Goal: Transaction & Acquisition: Purchase product/service

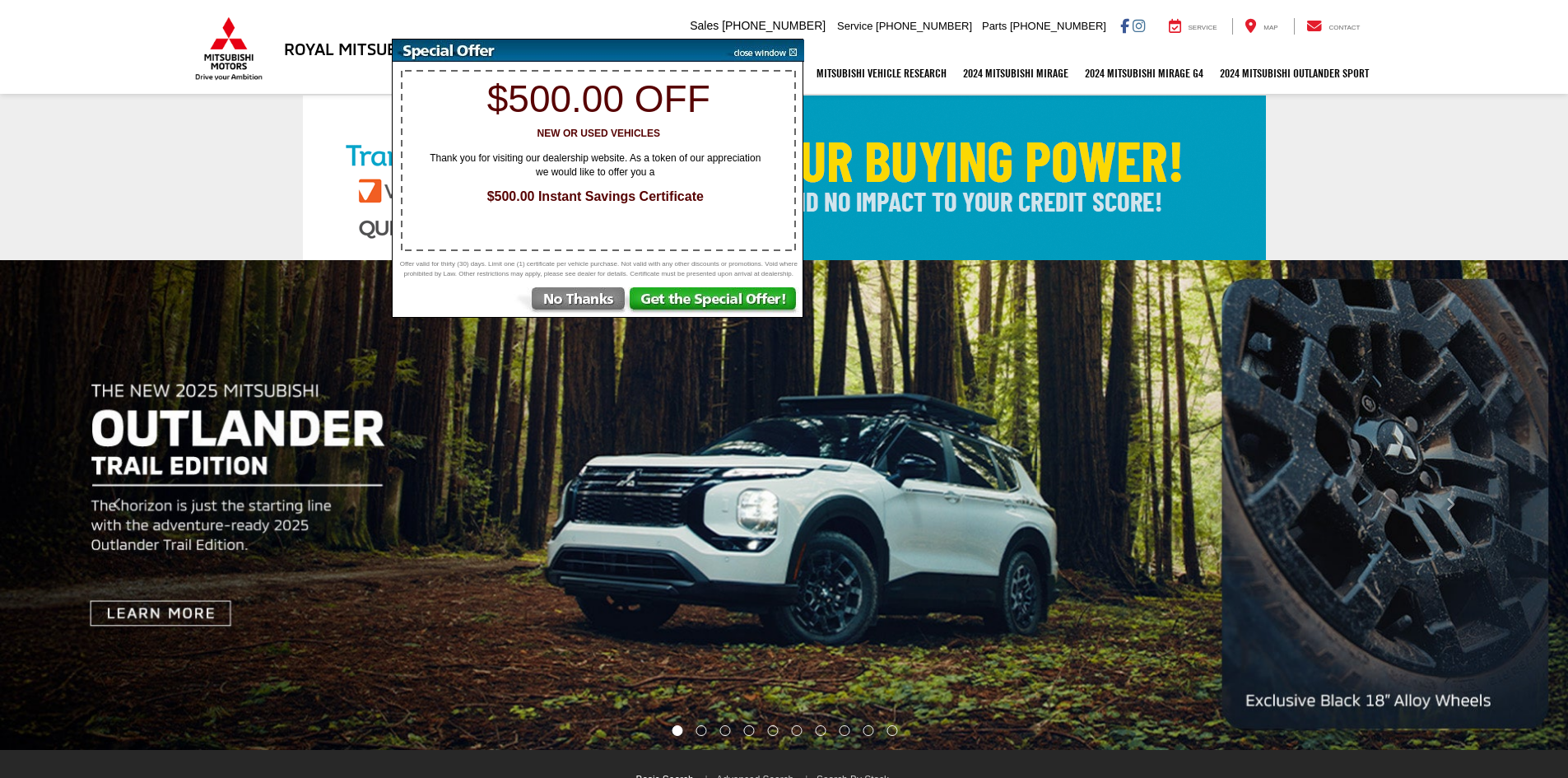
select select "Mitsubishi"
click at [797, 53] on img at bounding box center [762, 50] width 83 height 22
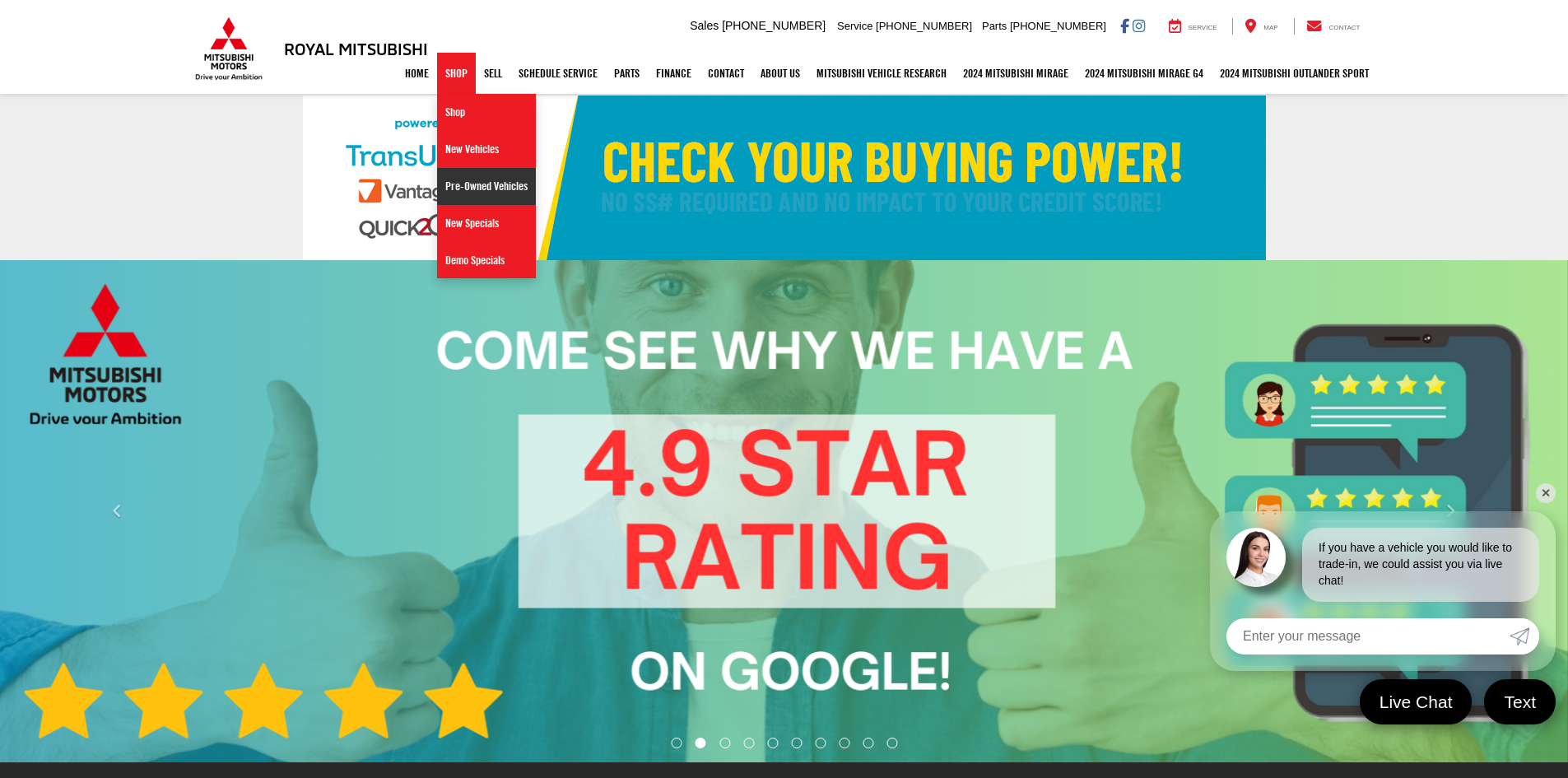
click at [488, 192] on link "Pre-Owned Vehicles" at bounding box center [486, 186] width 99 height 37
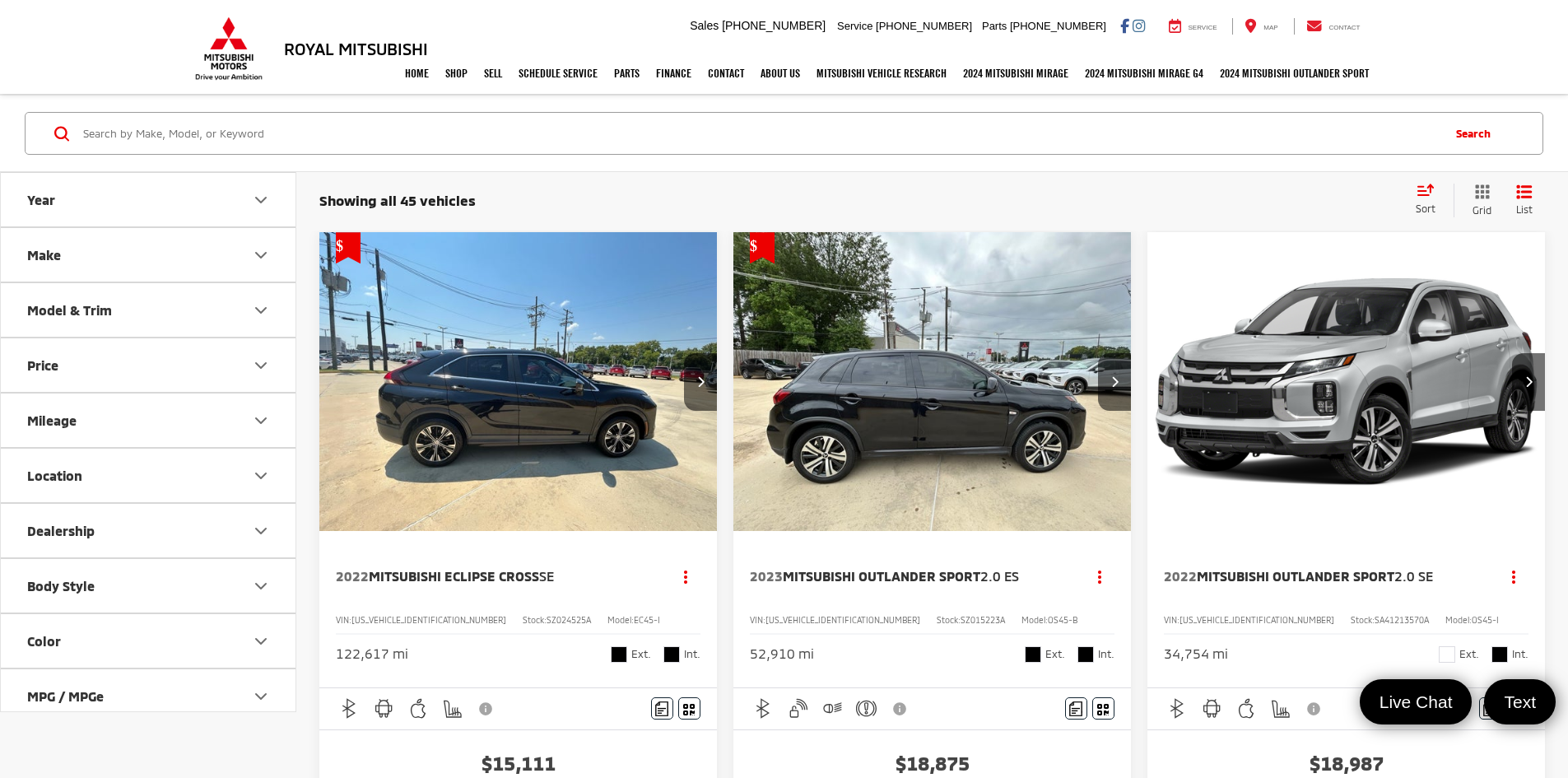
click at [167, 598] on button "Body Style" at bounding box center [149, 586] width 296 height 53
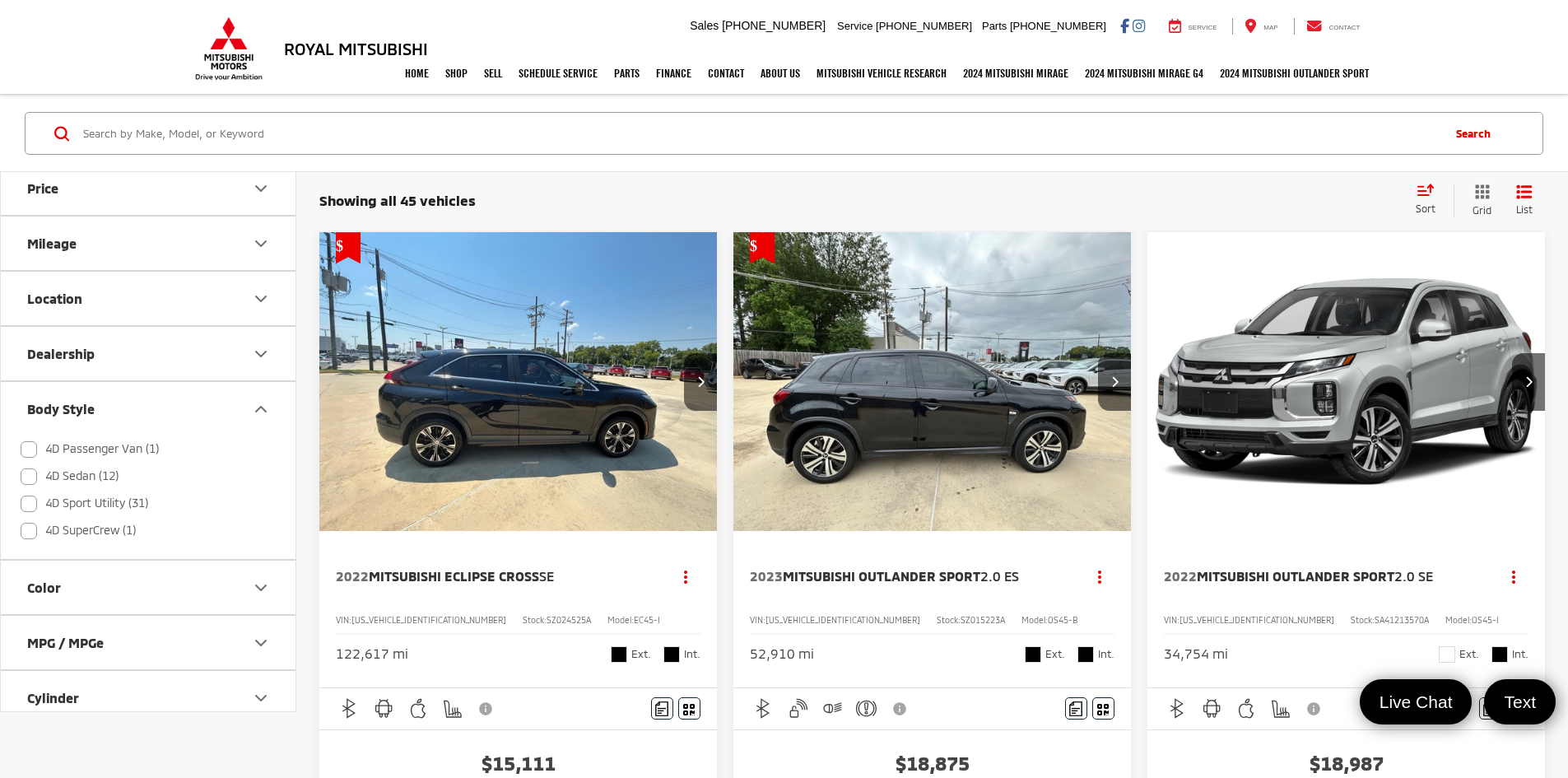
scroll to position [329, 0]
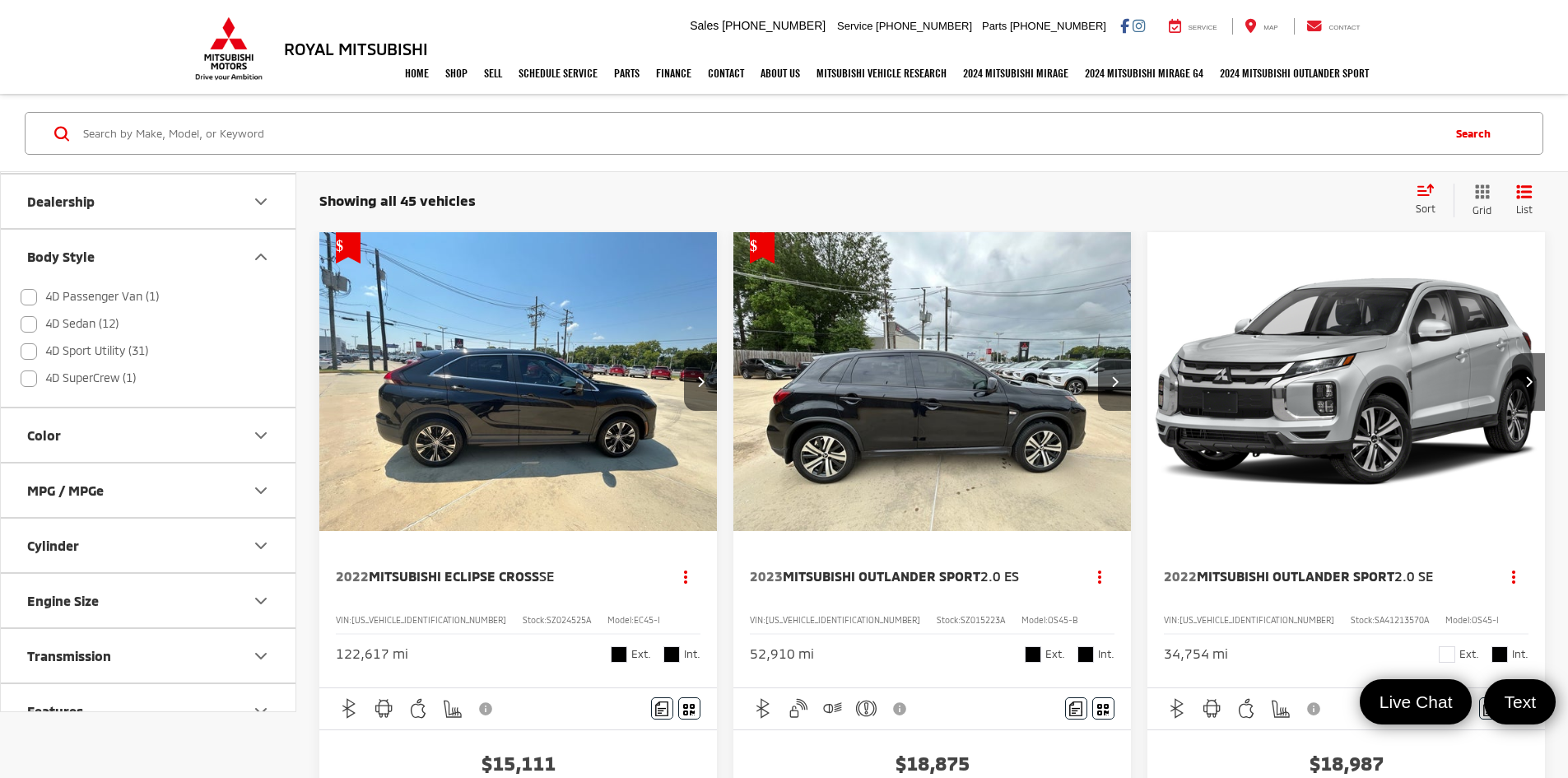
click at [82, 381] on label "4D SuperCrew (1)" at bounding box center [78, 378] width 115 height 27
click at [21, 697] on input "4D SuperCrew (1)" at bounding box center [21, 697] width 1 height 1
checkbox input "true"
